Goal: Navigation & Orientation: Understand site structure

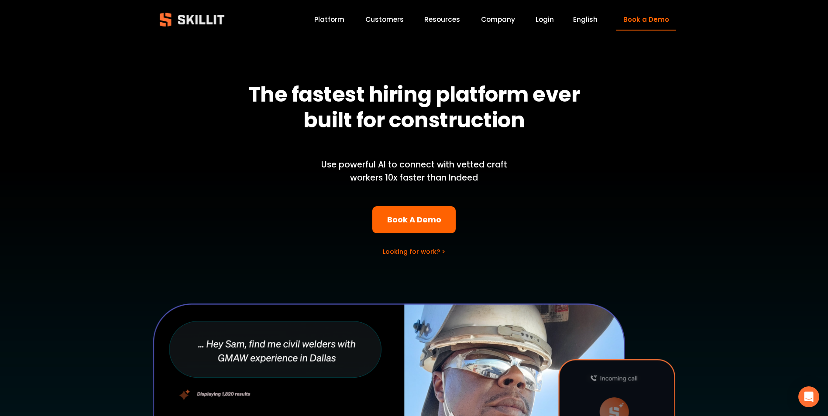
click at [325, 22] on link "Platform" at bounding box center [329, 20] width 30 height 12
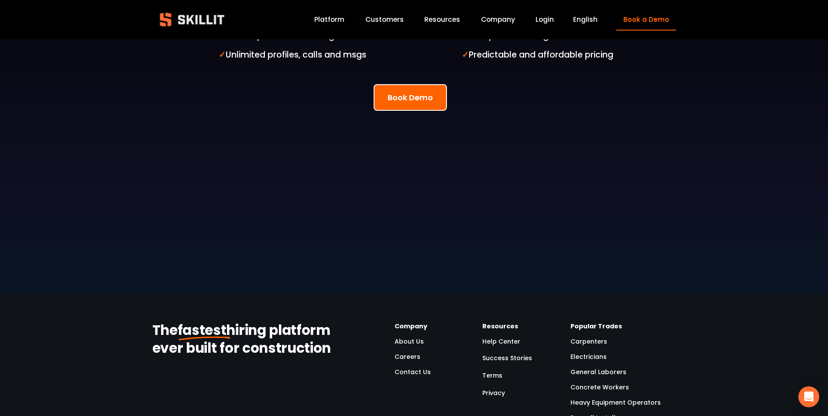
scroll to position [2275, 0]
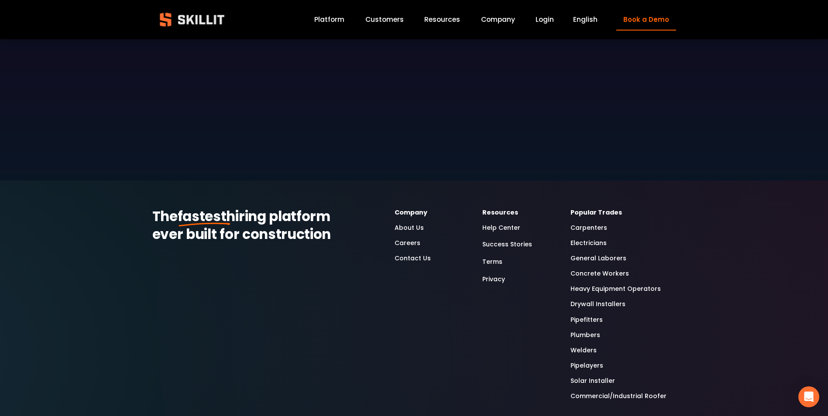
click at [415, 223] on link "About Us" at bounding box center [409, 228] width 29 height 10
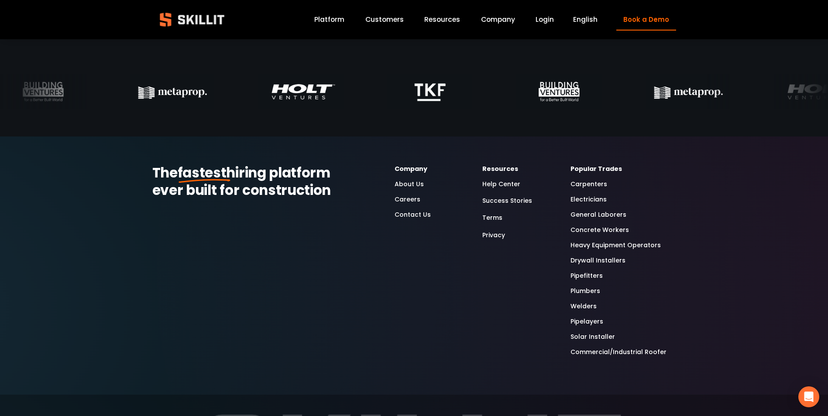
scroll to position [2752, 0]
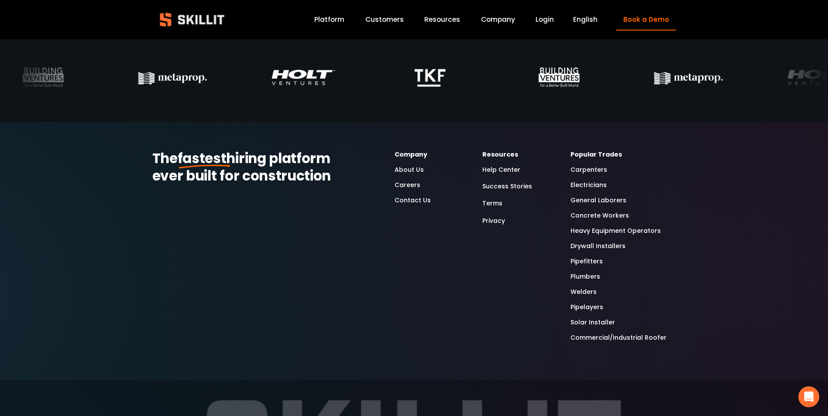
click at [502, 172] on link "Help Center" at bounding box center [501, 170] width 38 height 10
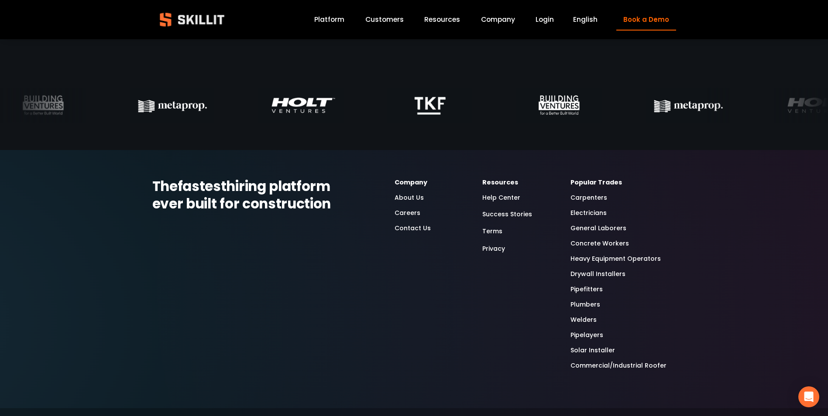
scroll to position [2752, 0]
